Goal: Information Seeking & Learning: Learn about a topic

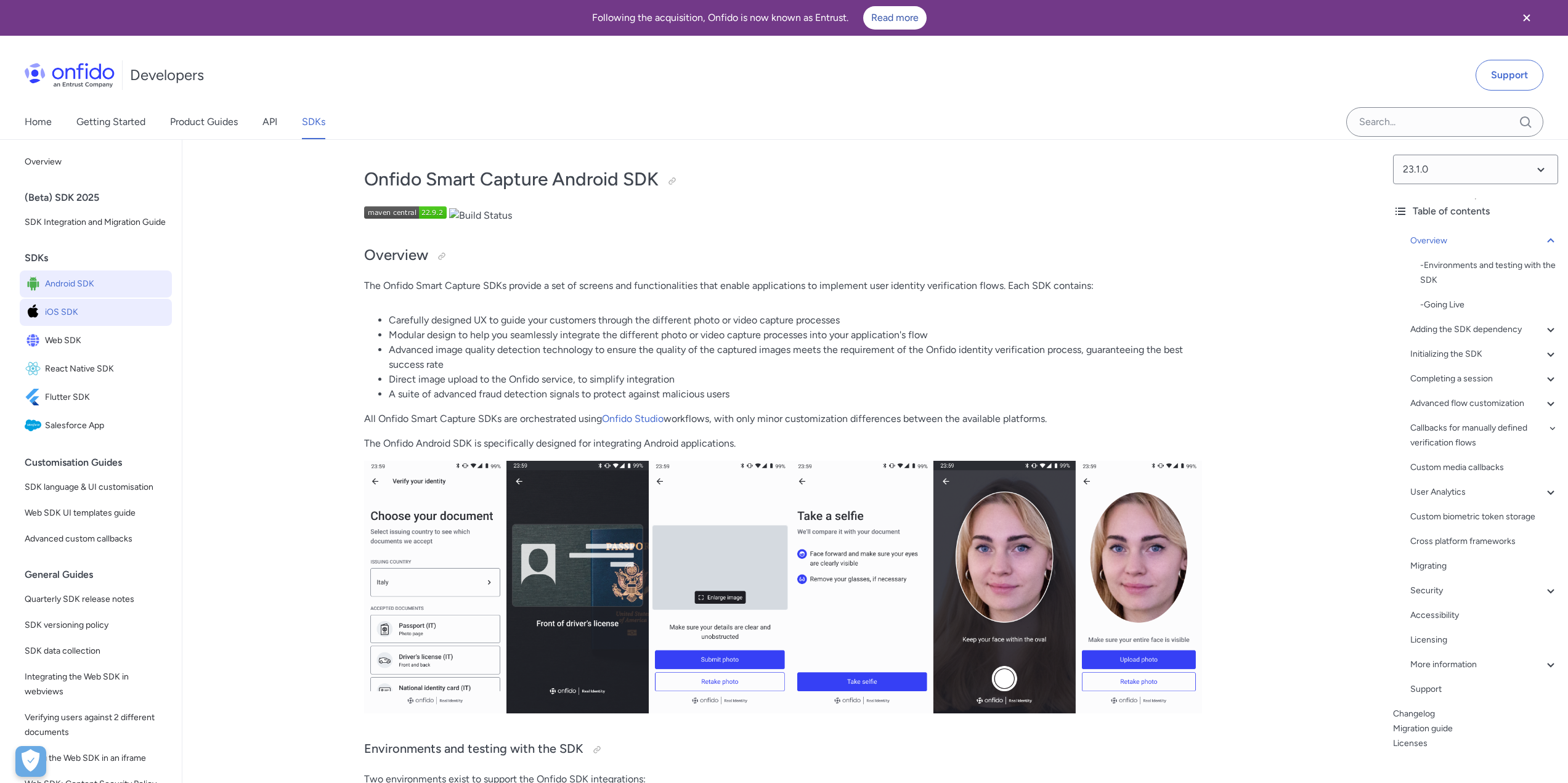
click at [75, 321] on span "iOS SDK" at bounding box center [106, 312] width 122 height 17
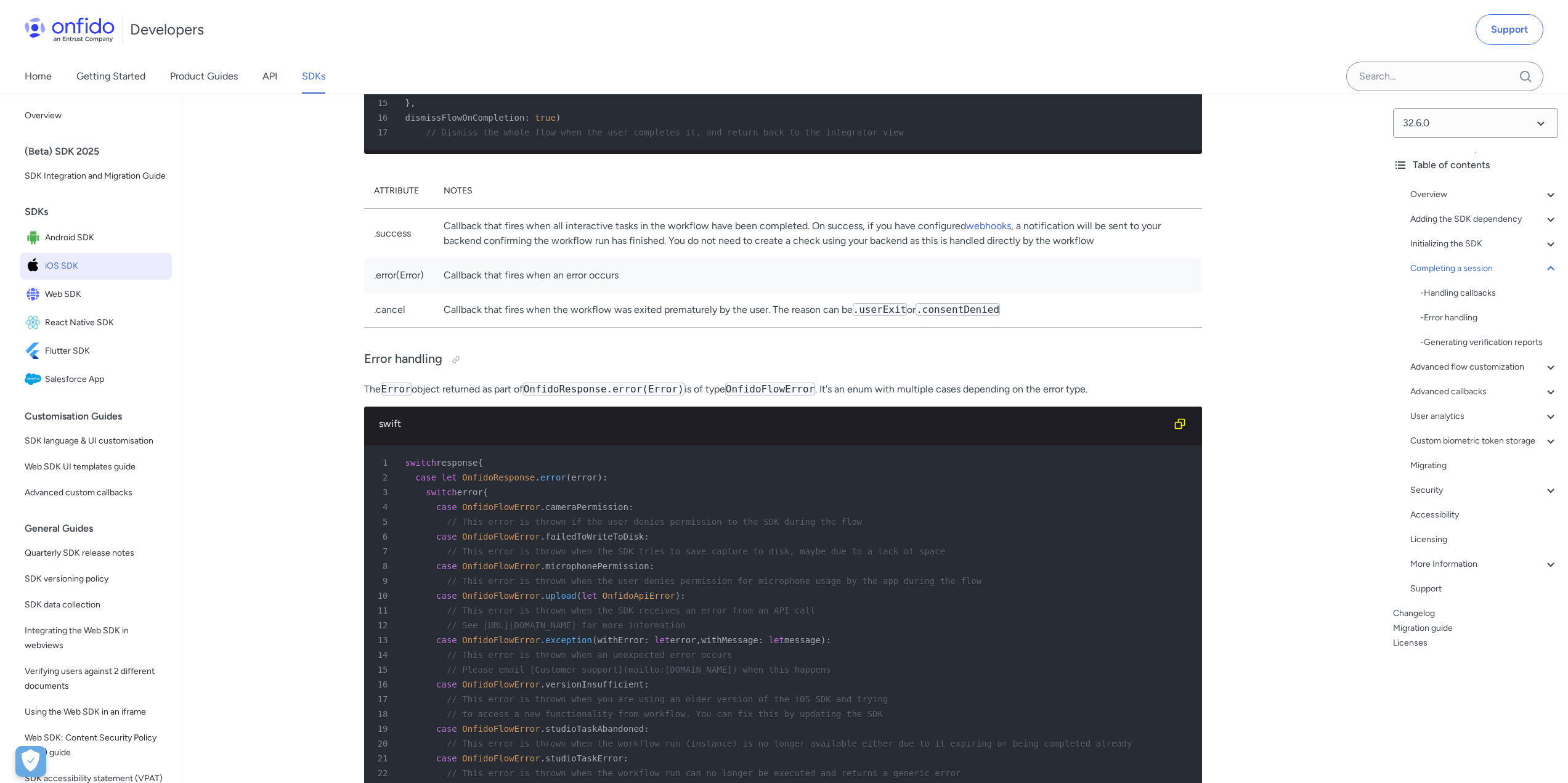
scroll to position [9055, 0]
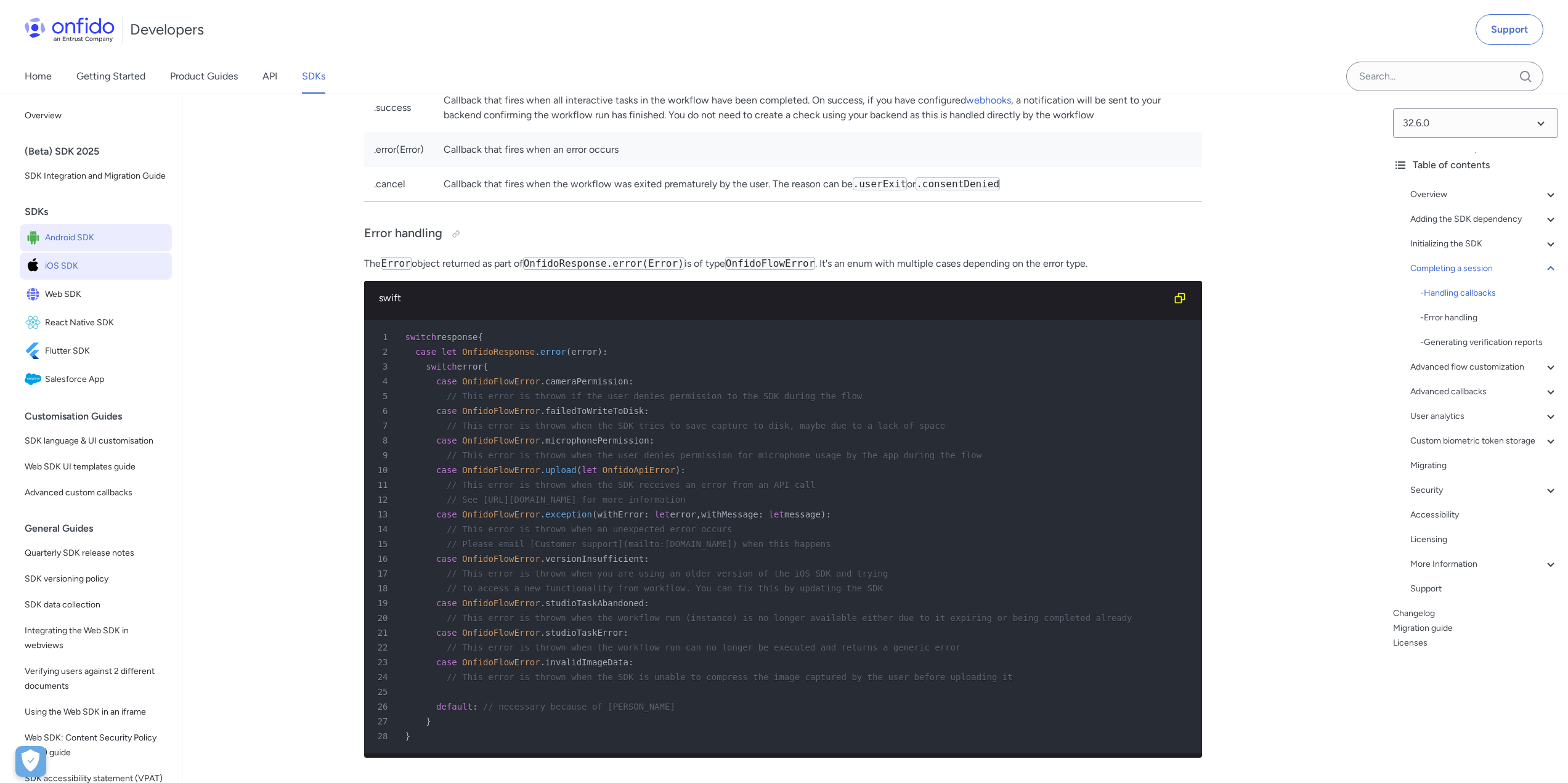
click at [77, 246] on span "Android SDK" at bounding box center [106, 237] width 122 height 17
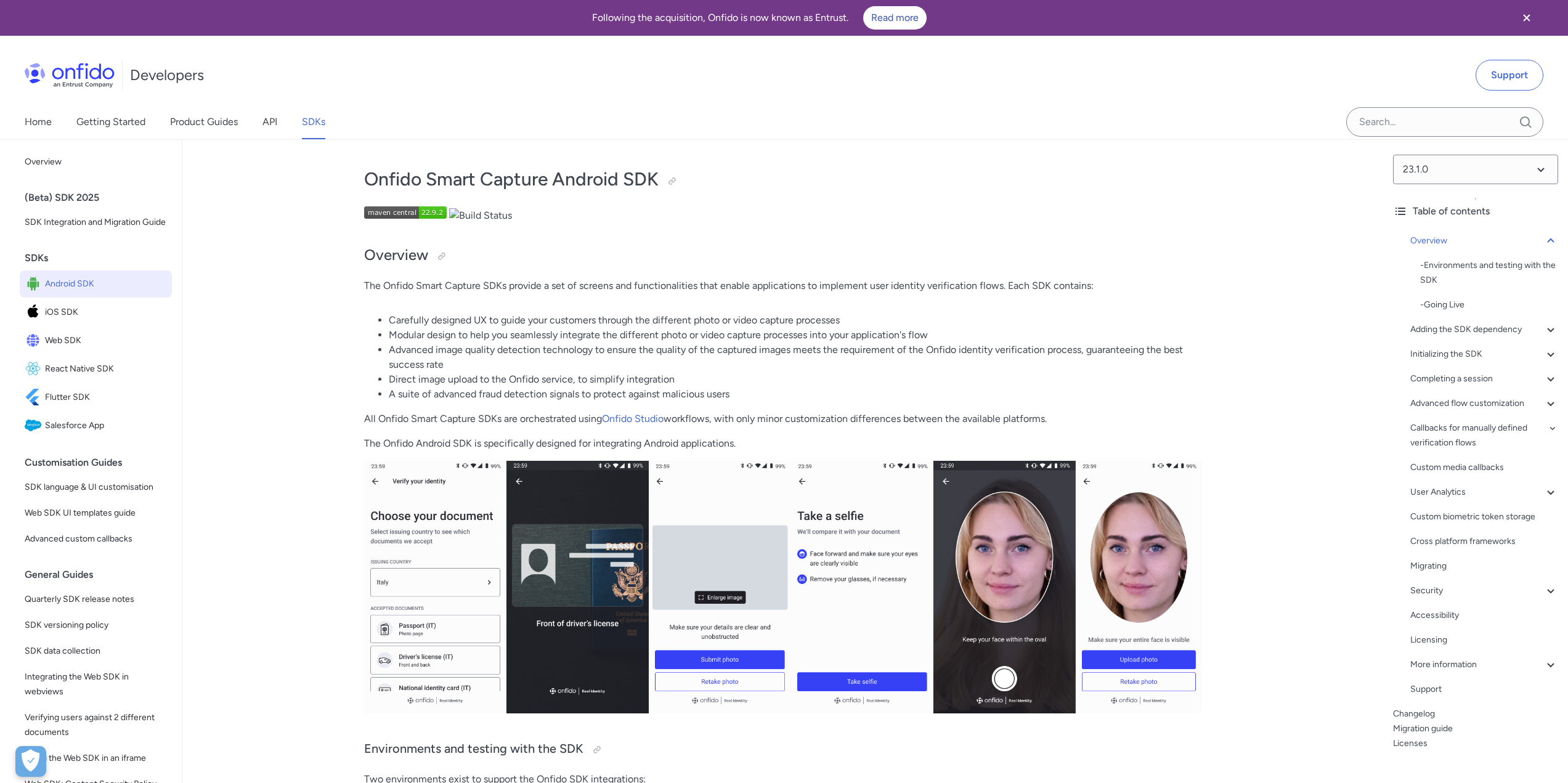
scroll to position [8009, 0]
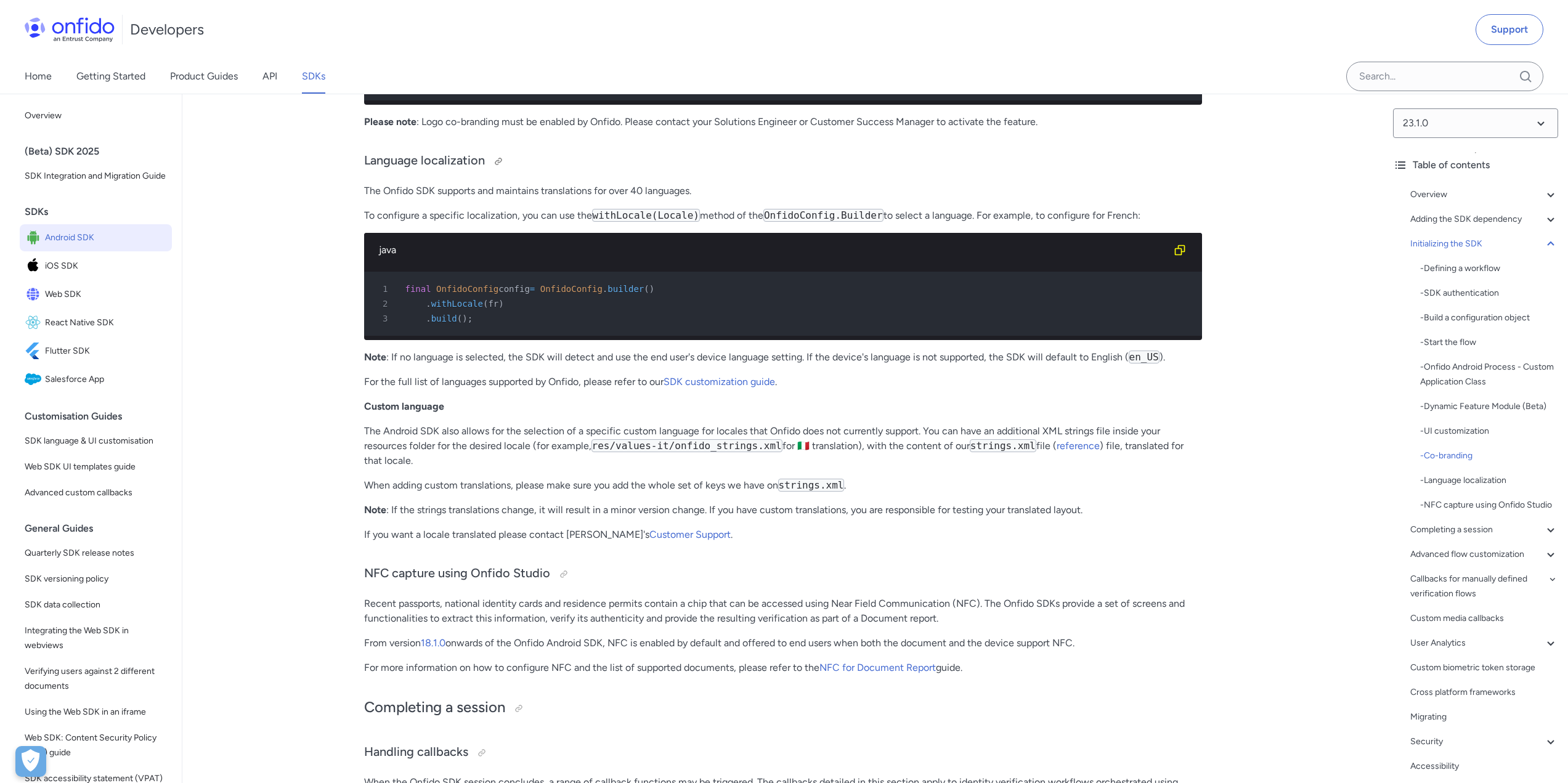
click at [421, 171] on h3 "Language localization" at bounding box center [783, 161] width 838 height 20
click at [392, 171] on h3 "Language localization" at bounding box center [783, 161] width 838 height 20
drag, startPoint x: 392, startPoint y: 336, endPoint x: 432, endPoint y: 335, distance: 40.0
click at [432, 171] on h3 "Language localization" at bounding box center [783, 161] width 838 height 20
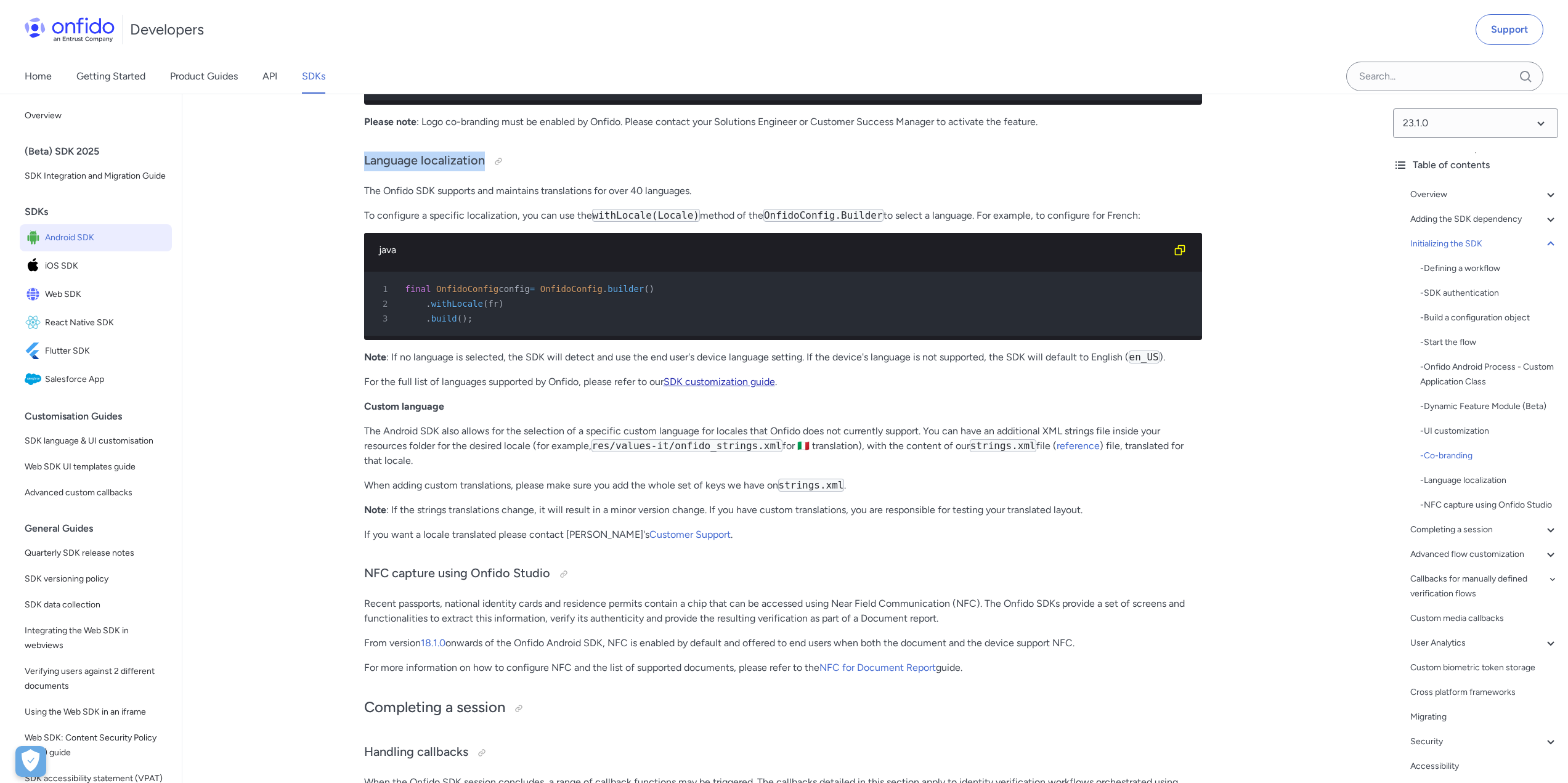
copy h3 "Language localization"
click at [84, 275] on span "iOS SDK" at bounding box center [106, 265] width 122 height 17
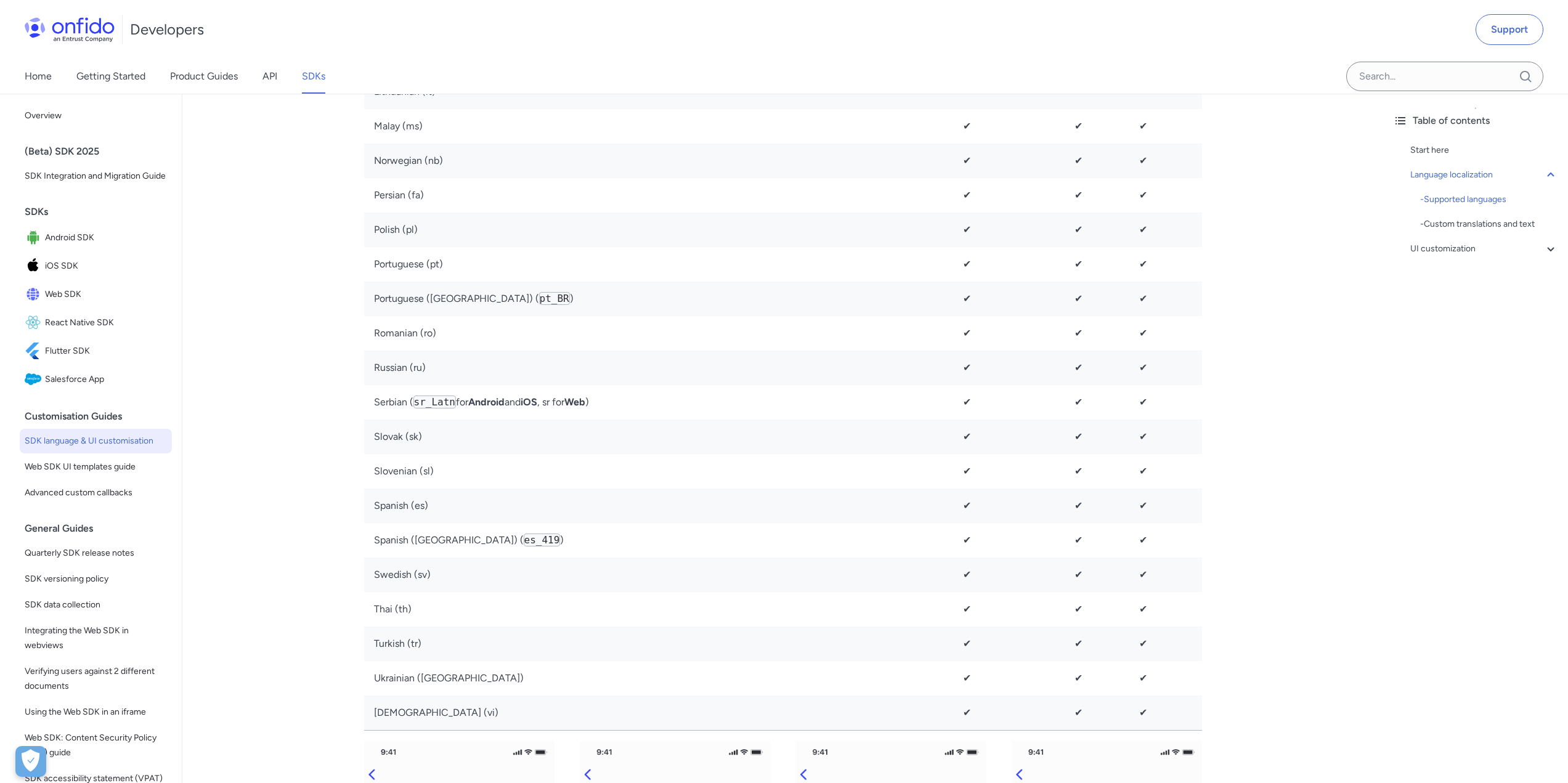
scroll to position [1478, 0]
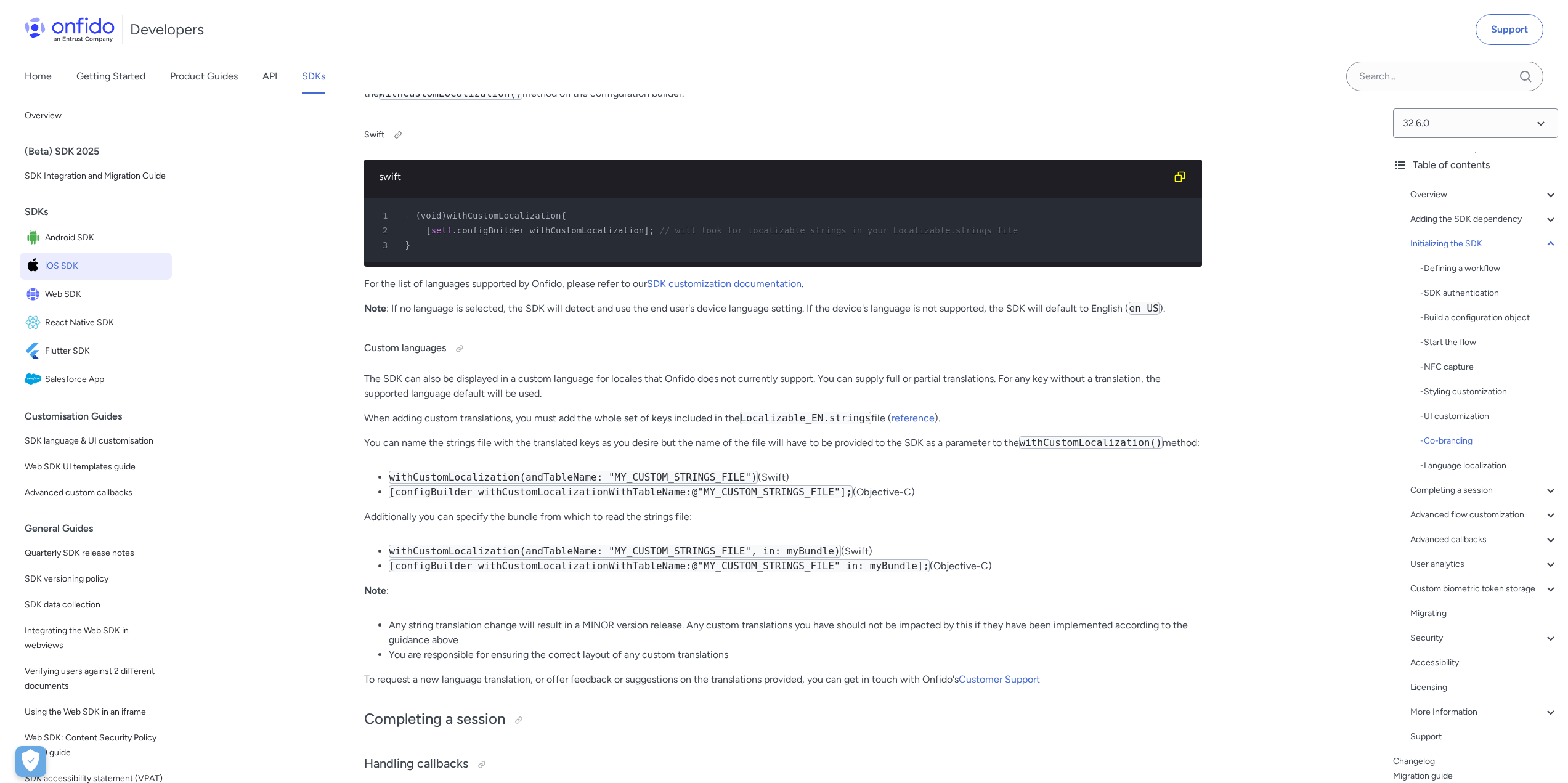
scroll to position [7885, 0]
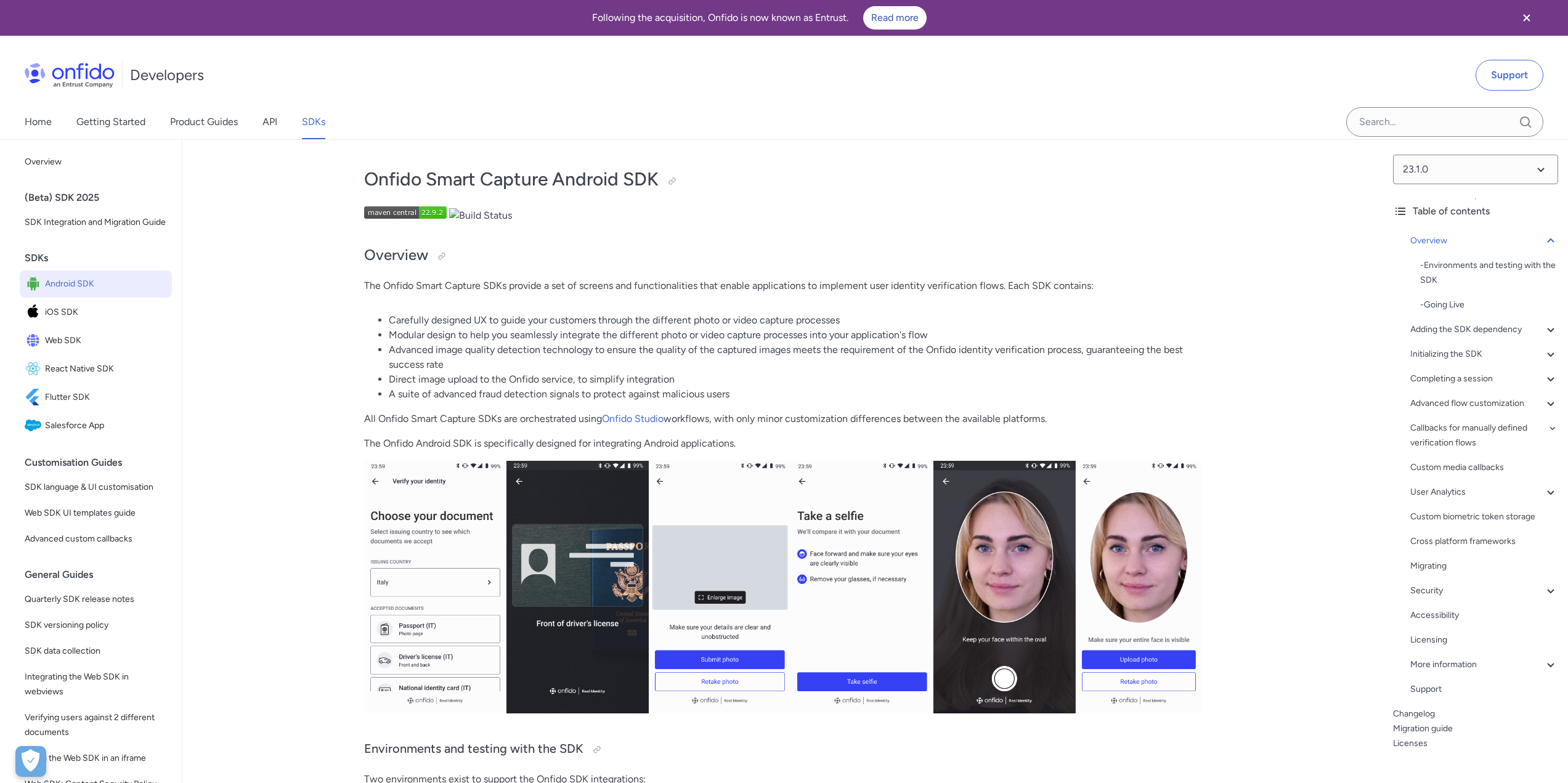
click at [438, 215] on img at bounding box center [405, 213] width 82 height 13
click at [69, 321] on span "iOS SDK" at bounding box center [106, 312] width 122 height 17
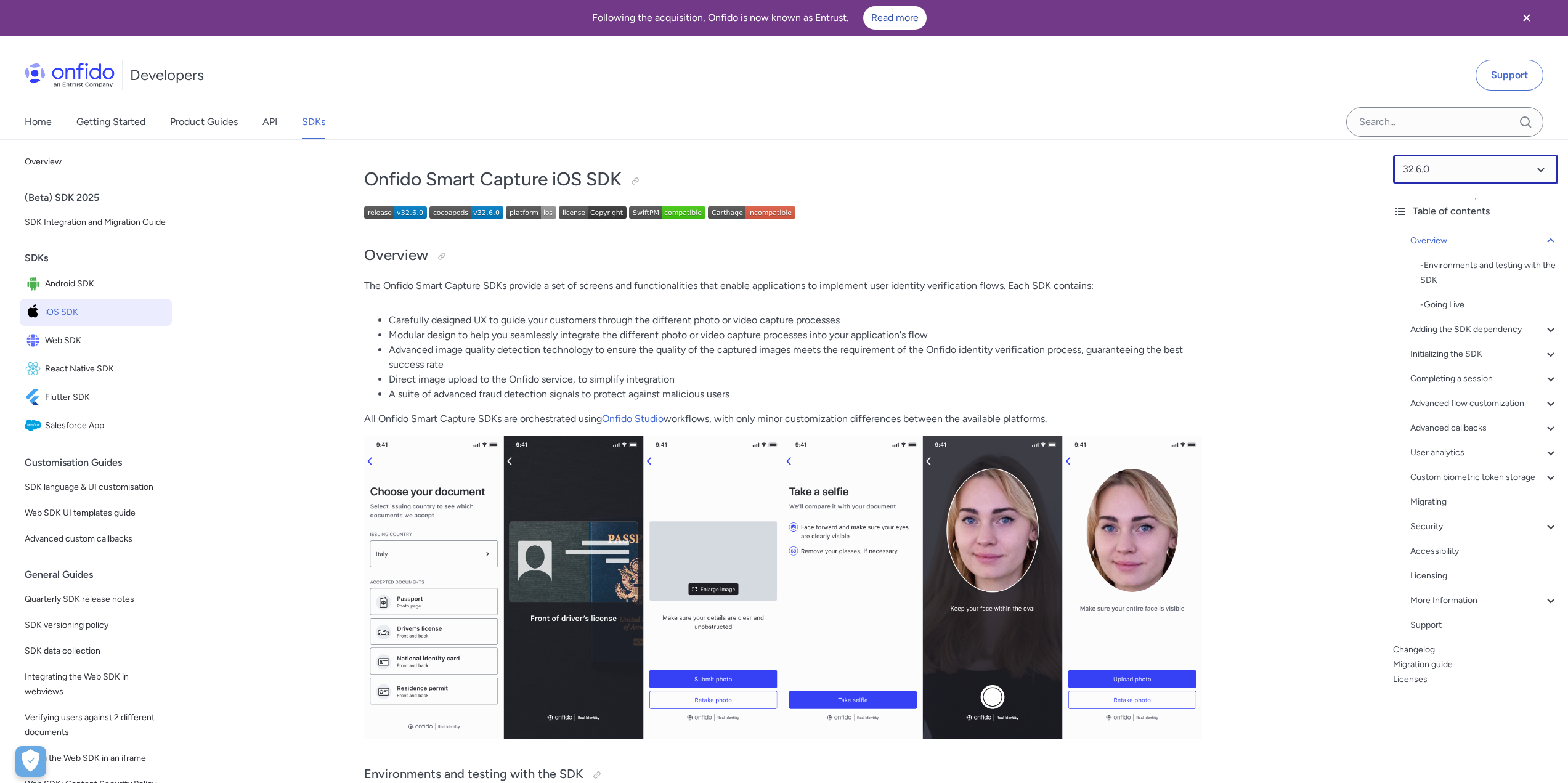
click at [1513, 170] on select at bounding box center [1475, 169] width 165 height 30
click at [78, 292] on span "Android SDK" at bounding box center [106, 283] width 122 height 17
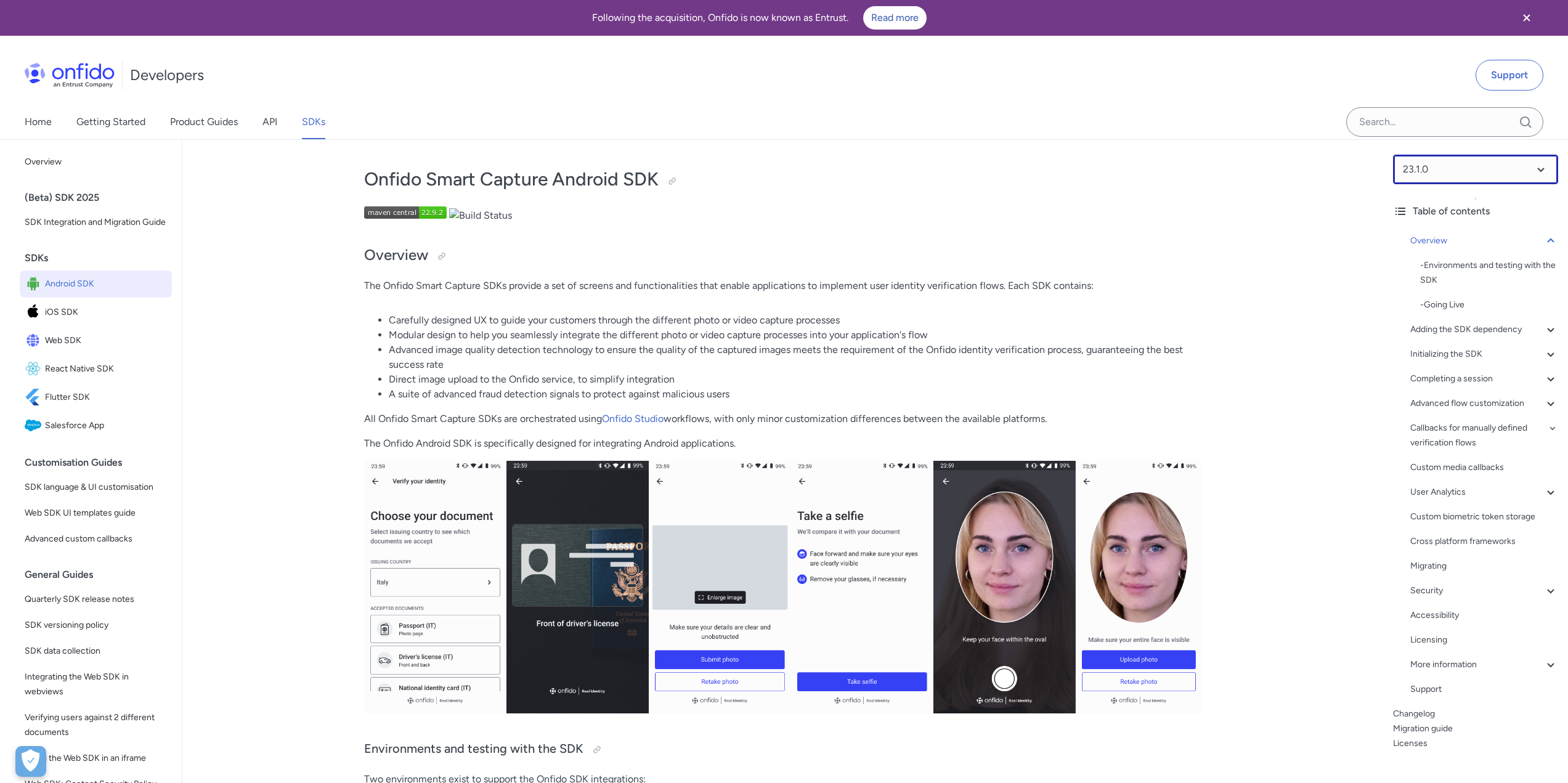
click at [1447, 164] on select at bounding box center [1475, 169] width 165 height 30
click at [1503, 177] on select at bounding box center [1475, 169] width 165 height 30
click at [1466, 205] on span "23.1.0" at bounding box center [1470, 202] width 154 height 30
click at [71, 321] on span "iOS SDK" at bounding box center [106, 312] width 122 height 17
